Goal: Task Accomplishment & Management: Manage account settings

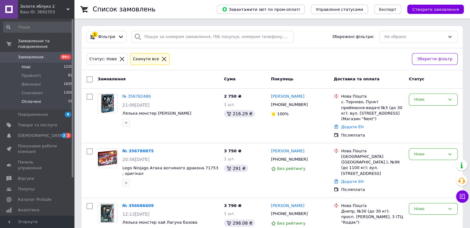
click at [36, 99] on span "Оплачені" at bounding box center [31, 102] width 19 height 6
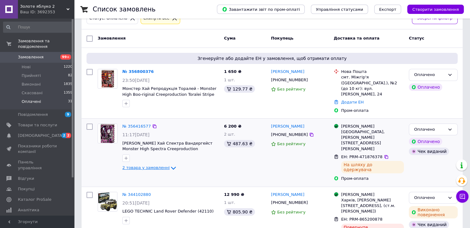
scroll to position [41, 0]
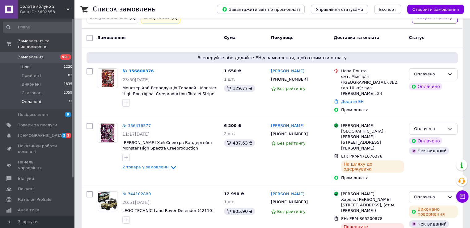
click at [27, 64] on span "Нові" at bounding box center [26, 67] width 9 height 6
